Goal: Information Seeking & Learning: Compare options

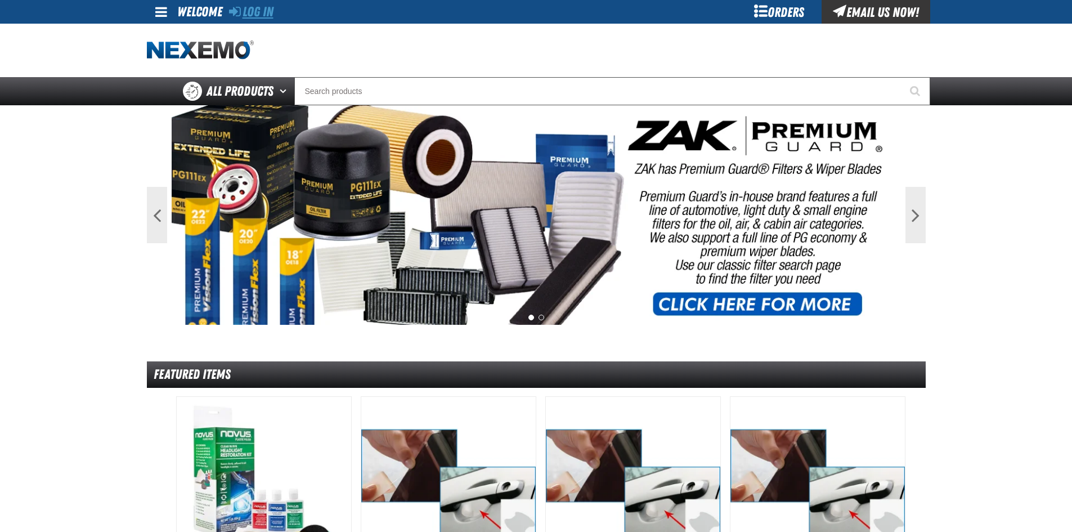
click at [256, 17] on link "Log In" at bounding box center [251, 12] width 44 height 16
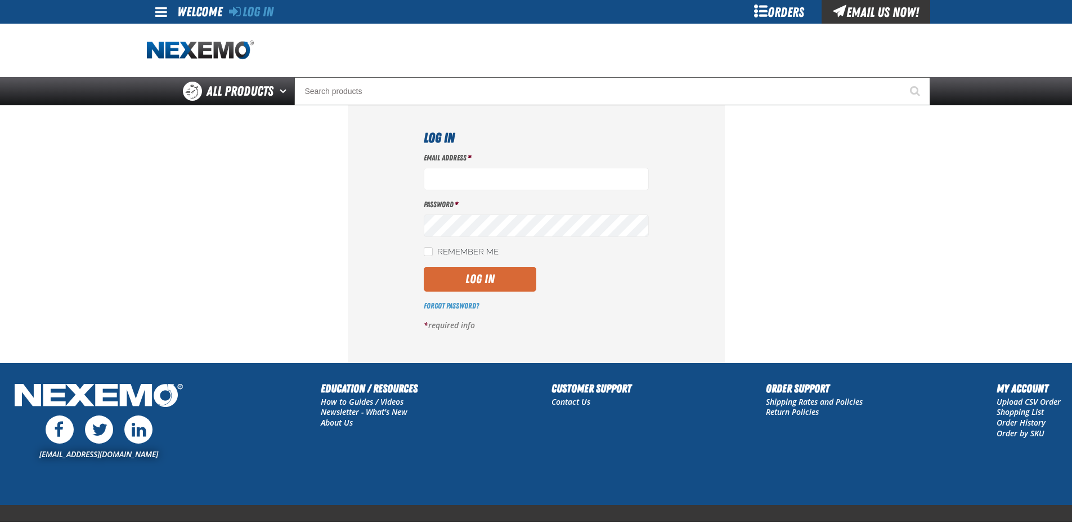
type input "jrash01@vtaig.com"
click at [497, 275] on button "Log In" at bounding box center [480, 279] width 113 height 25
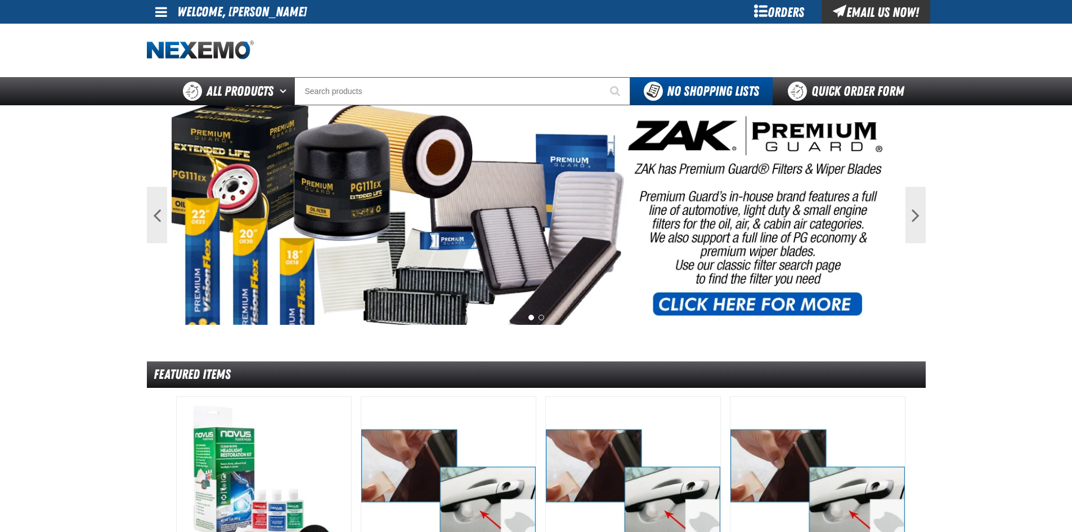
click at [161, 14] on span at bounding box center [161, 12] width 12 height 14
click at [159, 14] on span at bounding box center [161, 12] width 12 height 14
click at [162, 11] on span at bounding box center [161, 12] width 12 height 14
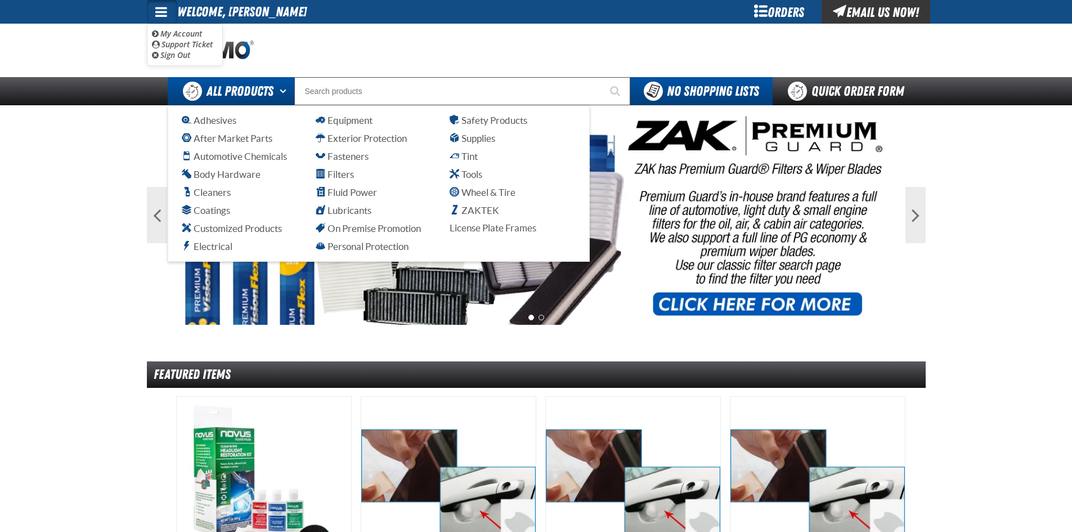
click at [276, 96] on button "Open All Products pages" at bounding box center [285, 91] width 19 height 28
click at [483, 212] on span "ZAKTEK" at bounding box center [474, 210] width 50 height 11
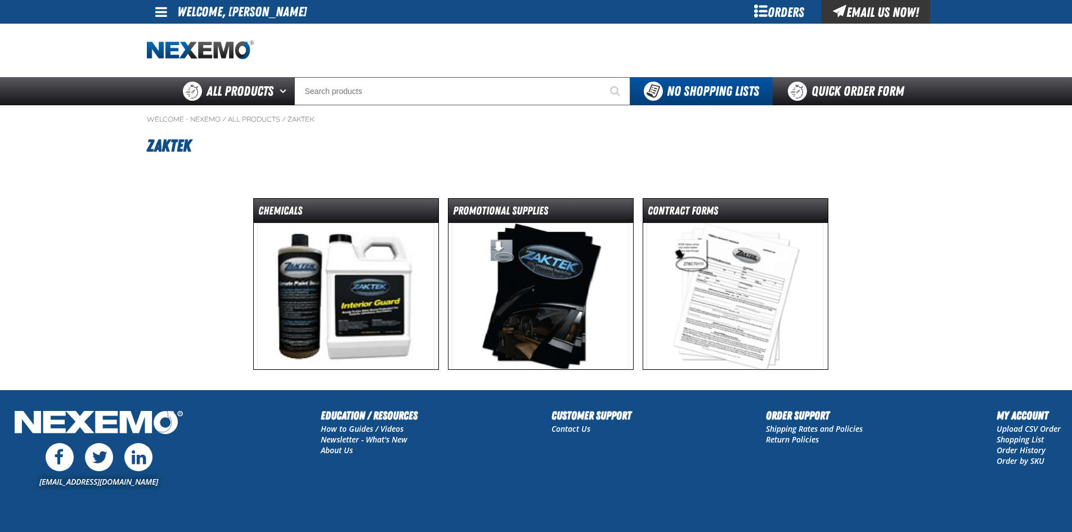
click at [384, 316] on img at bounding box center [345, 296] width 177 height 146
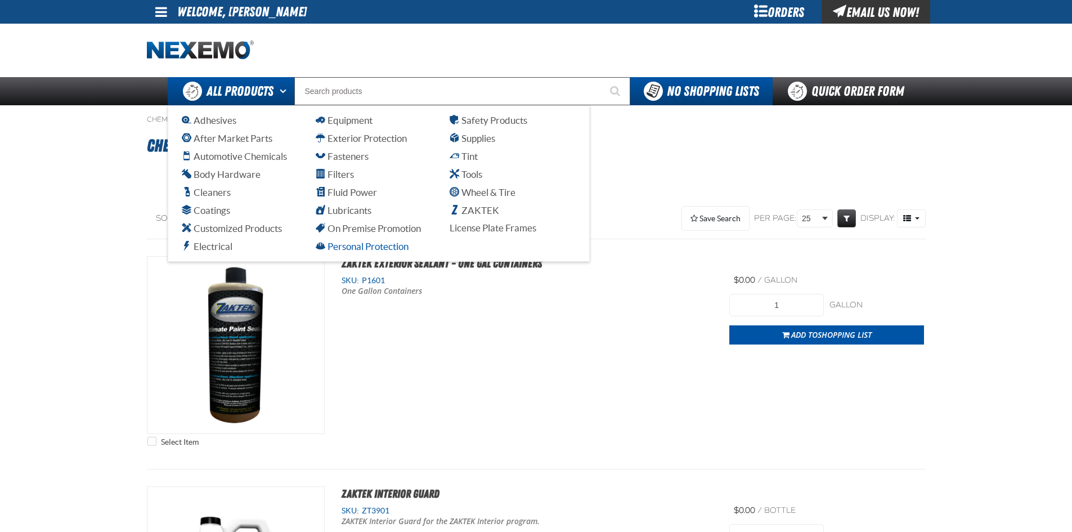
click at [365, 245] on span "Personal Protection" at bounding box center [362, 246] width 93 height 11
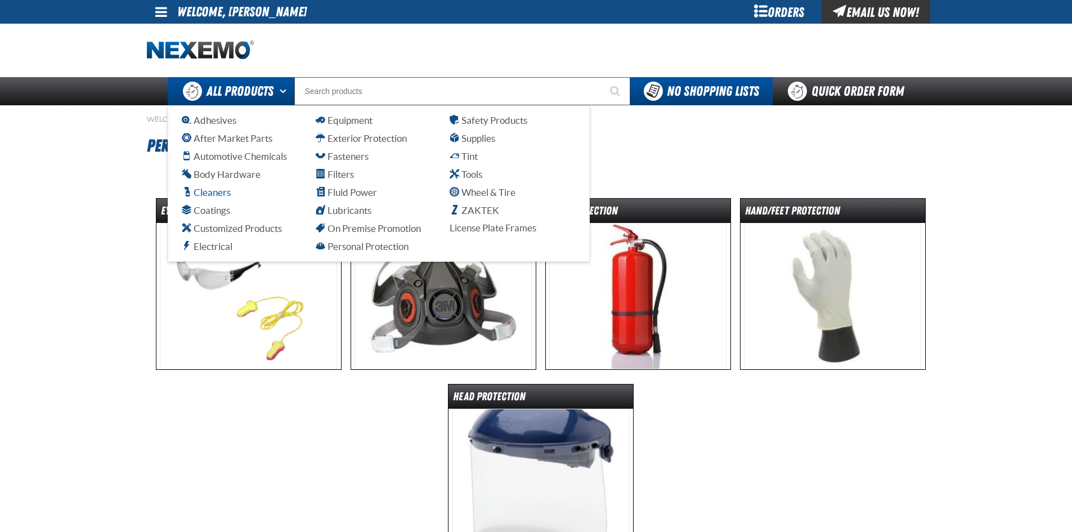
click at [214, 187] on span "Cleaners" at bounding box center [206, 192] width 49 height 11
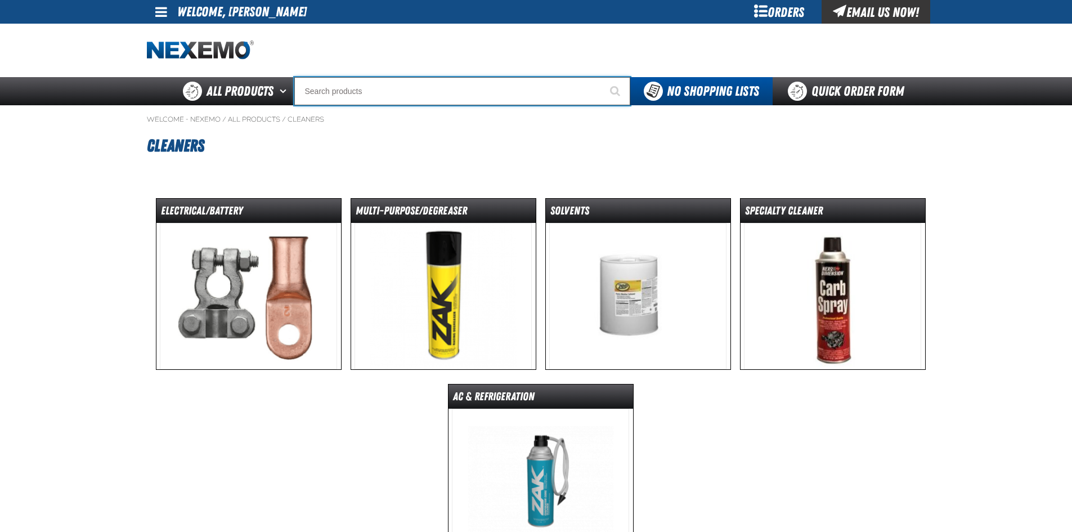
click at [401, 98] on input "Search" at bounding box center [462, 91] width 336 height 28
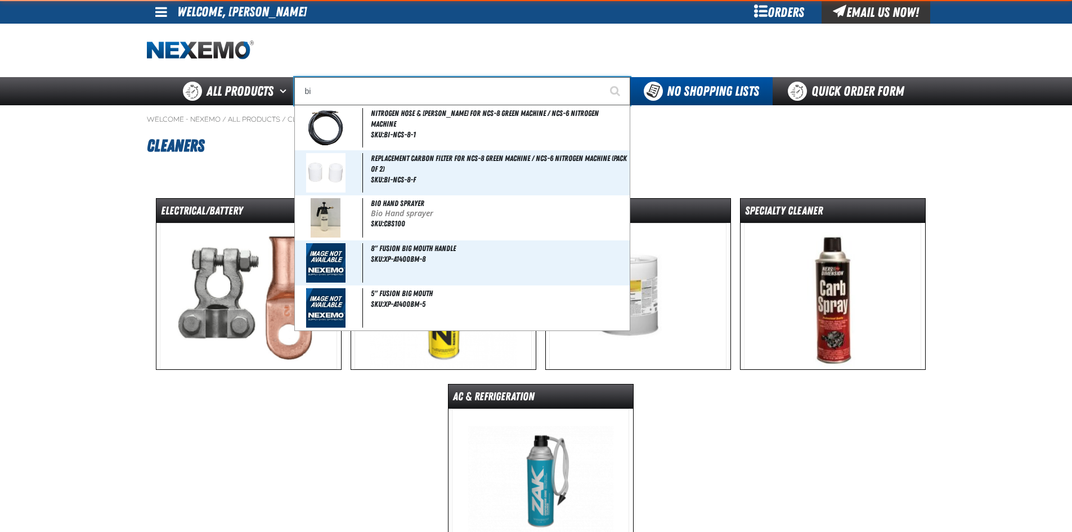
type input "bio"
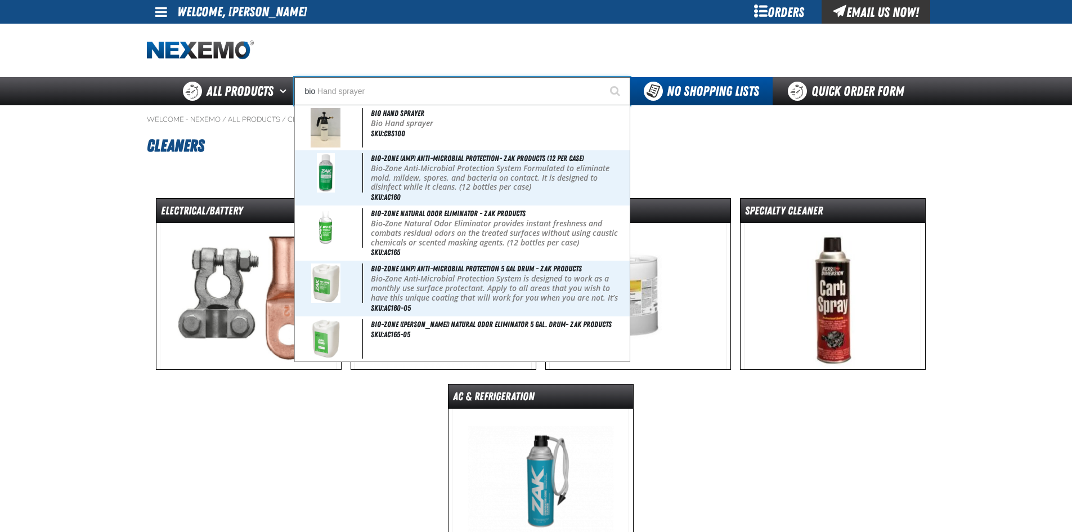
type input "bio Hand sprayer"
type input "bio"
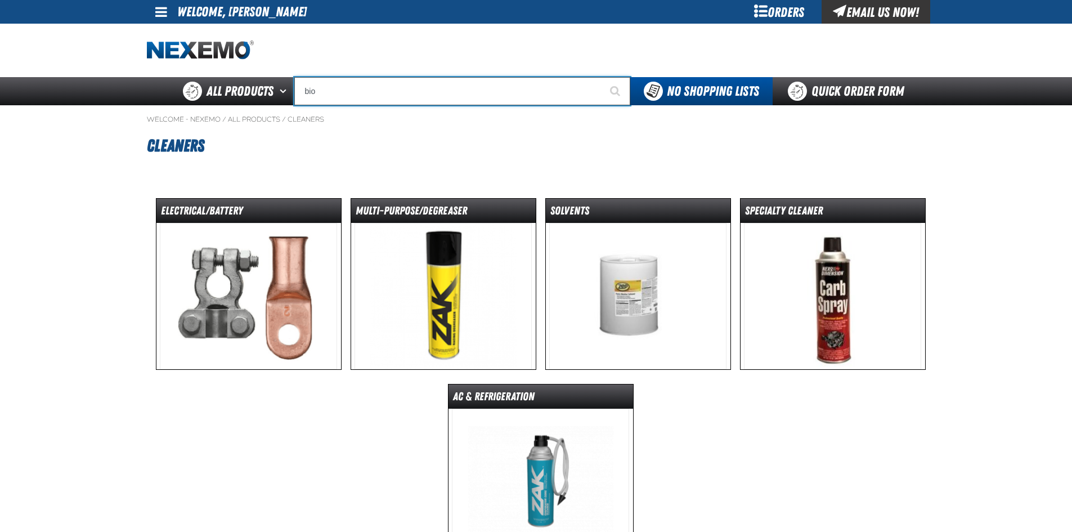
click at [359, 91] on input "bio" at bounding box center [462, 91] width 336 height 28
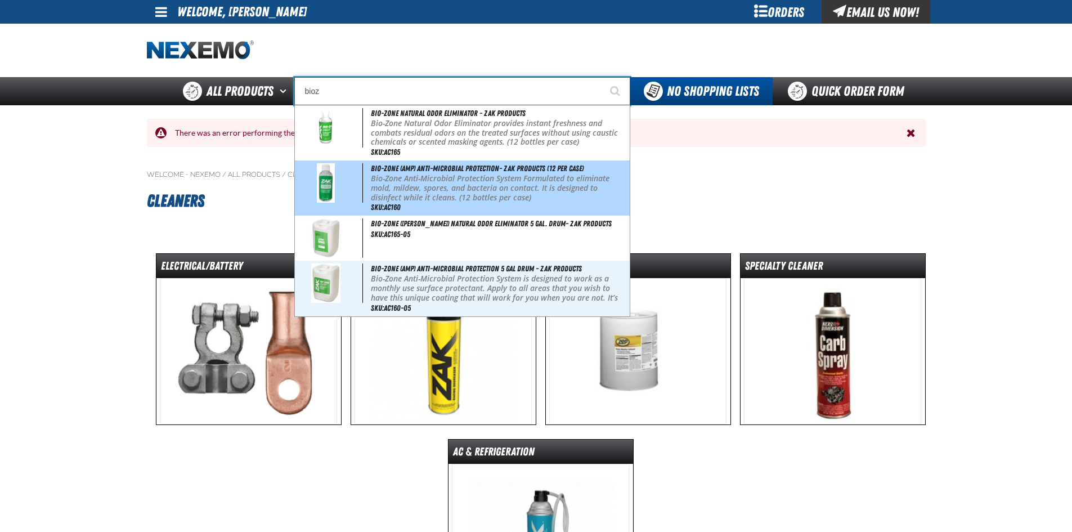
click at [550, 179] on p "Bio-Zone Anti-Microbial Protection System Formulated to eliminate mold, mildew,…" at bounding box center [499, 188] width 257 height 28
type input "Bio-Zone (AMP) Anti-Microbial Protection- ZAK Products (12 per case)"
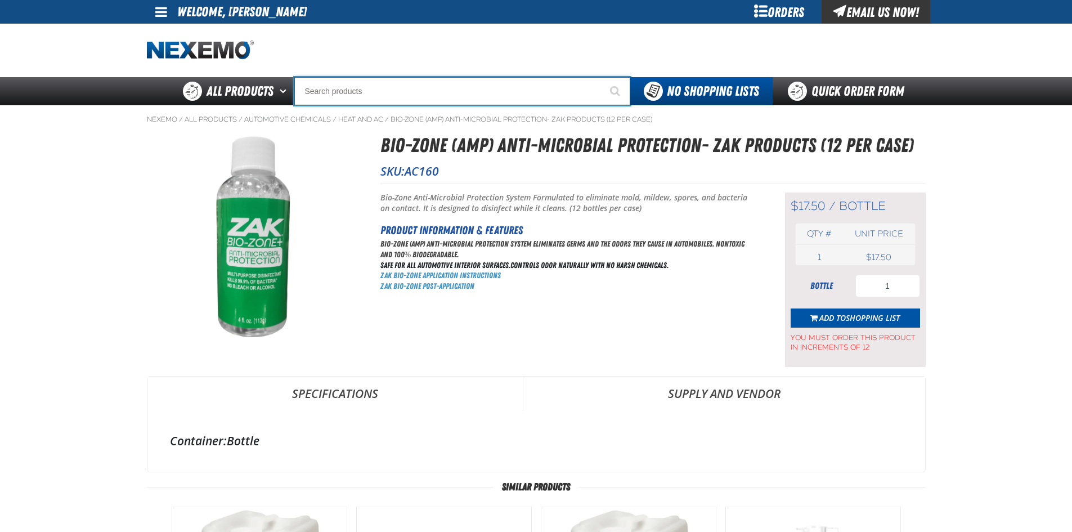
click at [354, 82] on input "Search" at bounding box center [462, 91] width 336 height 28
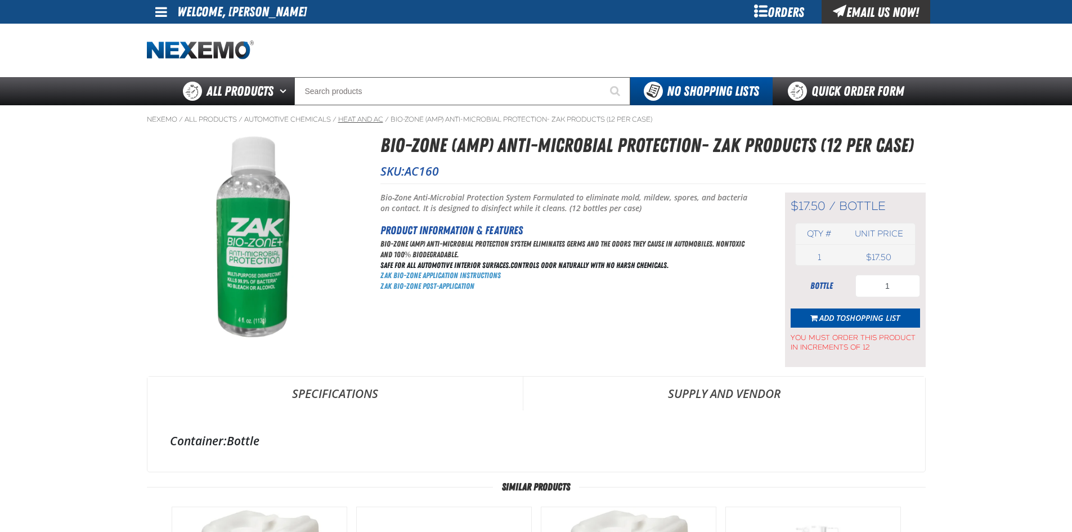
click at [349, 119] on link "Heat and AC" at bounding box center [360, 119] width 45 height 9
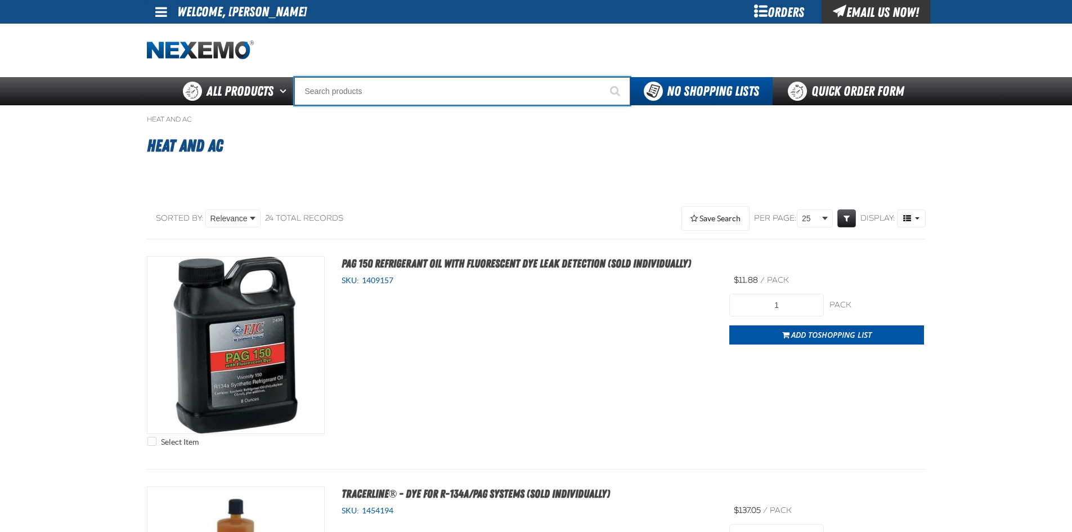
click at [357, 83] on input "Search" at bounding box center [462, 91] width 336 height 28
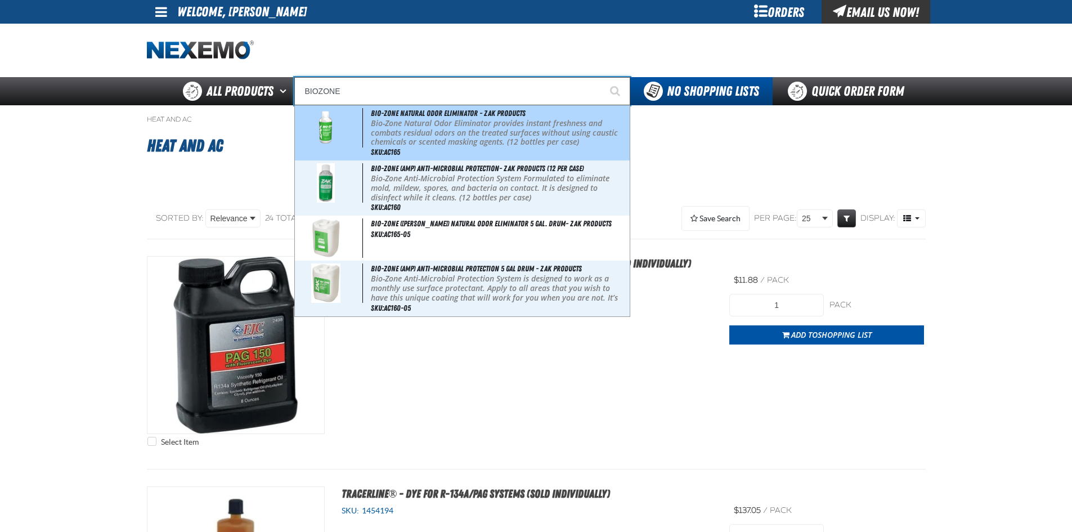
click at [515, 142] on p "Bio-Zone Natural Odor Eliminator provides instant freshness and combats residua…" at bounding box center [499, 133] width 257 height 28
type input "Bio-Zone Natural Odor Eliminator - ZAK Products"
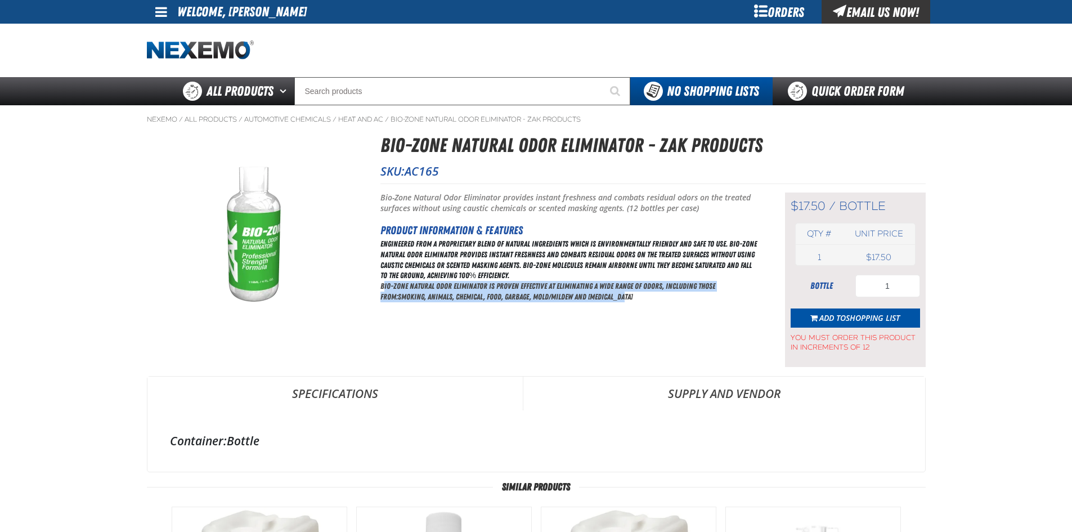
drag, startPoint x: 383, startPoint y: 289, endPoint x: 665, endPoint y: 317, distance: 283.8
click at [665, 317] on div "Short Description: Bio-Zone Natural Odor Eliminator provides instant freshness …" at bounding box center [568, 279] width 376 height 174
copy p "io-Zone Natural Odor Eliminator is proven effective at eliminating a wide range…"
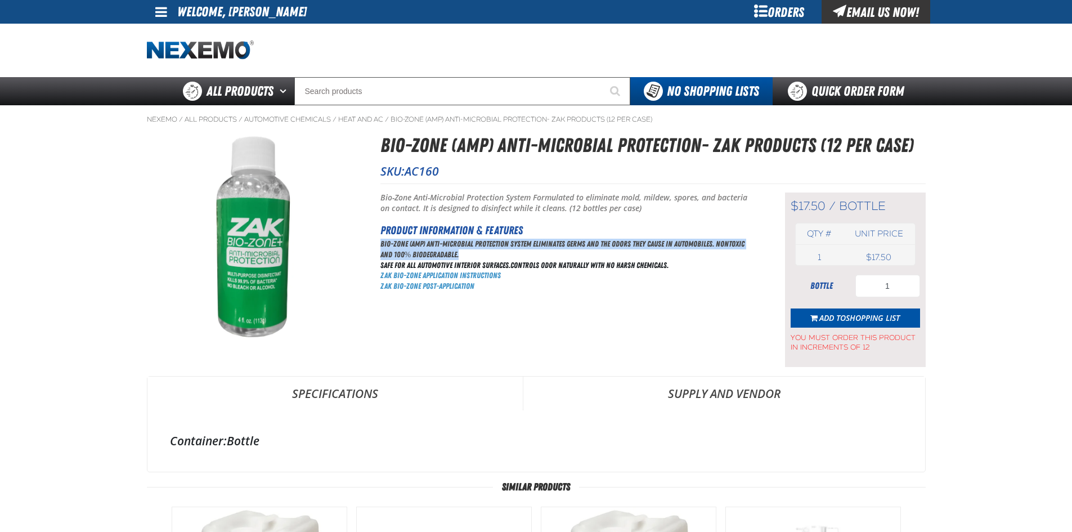
drag, startPoint x: 457, startPoint y: 250, endPoint x: 381, endPoint y: 243, distance: 76.8
click at [381, 243] on p "Bio-Zone (AMP) Anti-Microbial Protection System eliminates germs and the odors …" at bounding box center [568, 249] width 376 height 21
copy p "Bio-Zone (AMP) Anti-Microbial Protection System eliminates germs and the odors …"
